Goal: Navigation & Orientation: Understand site structure

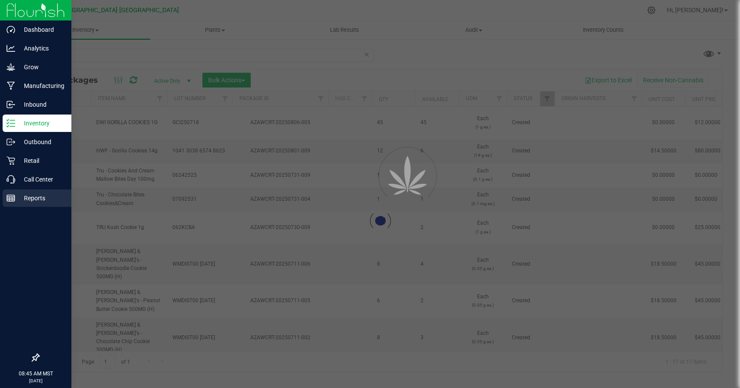
click at [17, 196] on p "Reports" at bounding box center [41, 198] width 52 height 10
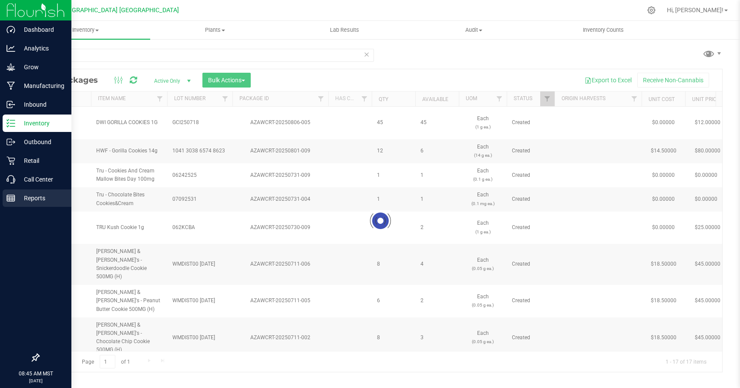
click at [17, 196] on p "Reports" at bounding box center [41, 198] width 52 height 10
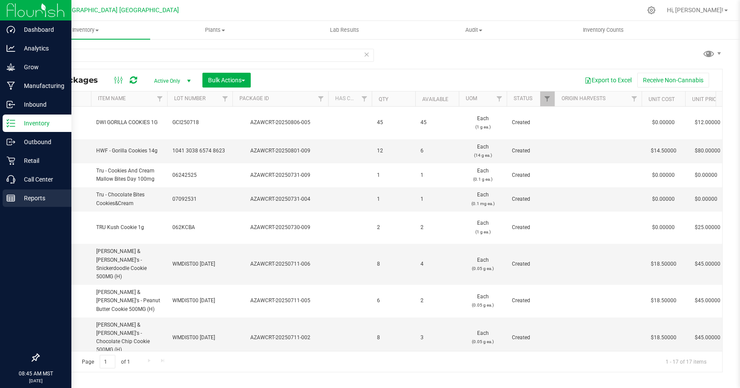
click at [17, 196] on p "Reports" at bounding box center [41, 198] width 52 height 10
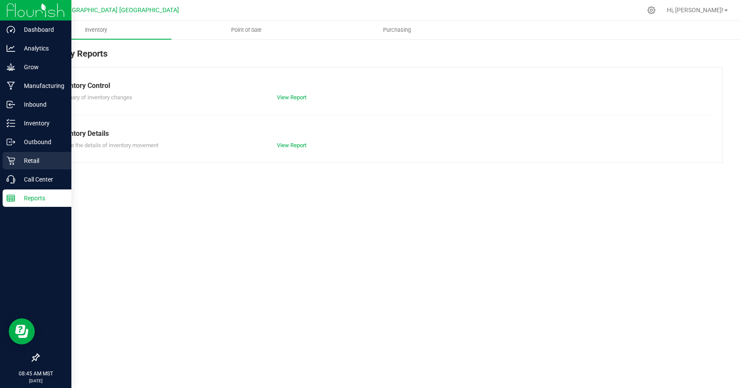
click at [40, 156] on p "Retail" at bounding box center [41, 161] width 52 height 10
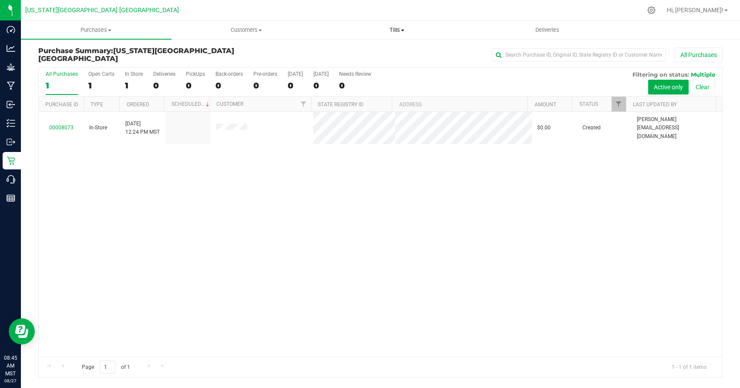
click at [400, 32] on span "Tills" at bounding box center [397, 30] width 150 height 8
click at [383, 51] on li "Manage tills" at bounding box center [397, 52] width 151 height 10
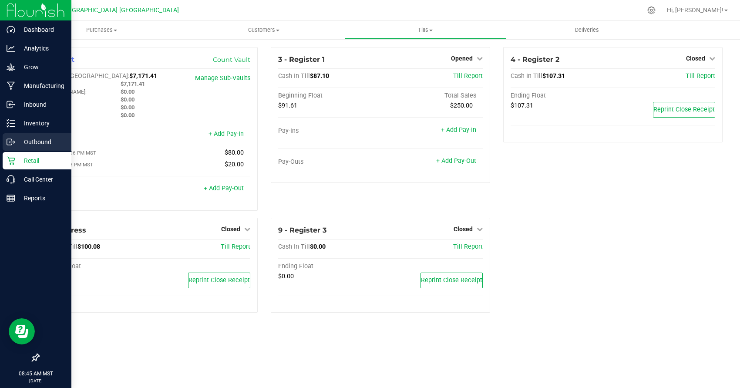
click at [24, 143] on p "Outbound" at bounding box center [41, 142] width 52 height 10
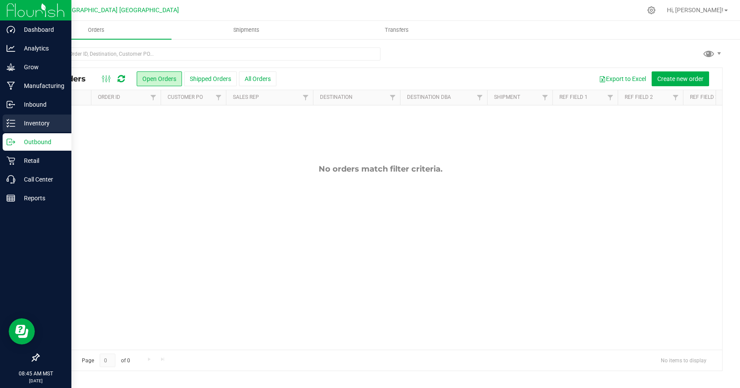
click at [27, 132] on link "Inventory" at bounding box center [35, 124] width 71 height 19
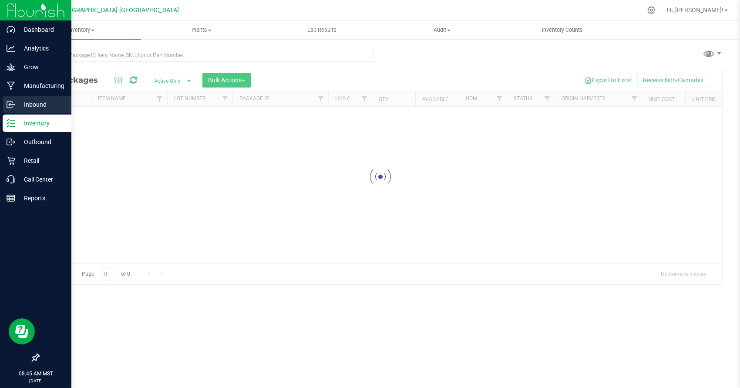
click at [48, 101] on p "Inbound" at bounding box center [41, 104] width 52 height 10
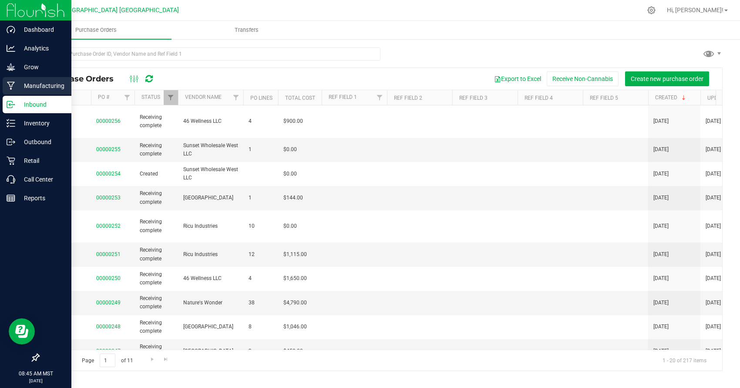
click at [54, 90] on p "Manufacturing" at bounding box center [41, 86] width 52 height 10
